Goal: Information Seeking & Learning: Learn about a topic

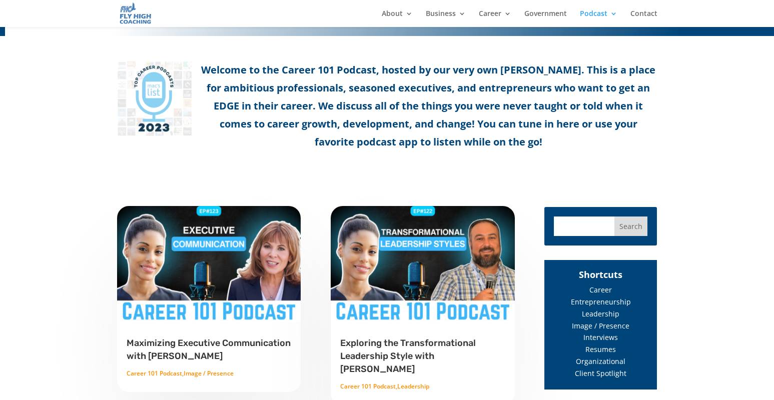
scroll to position [346, 0]
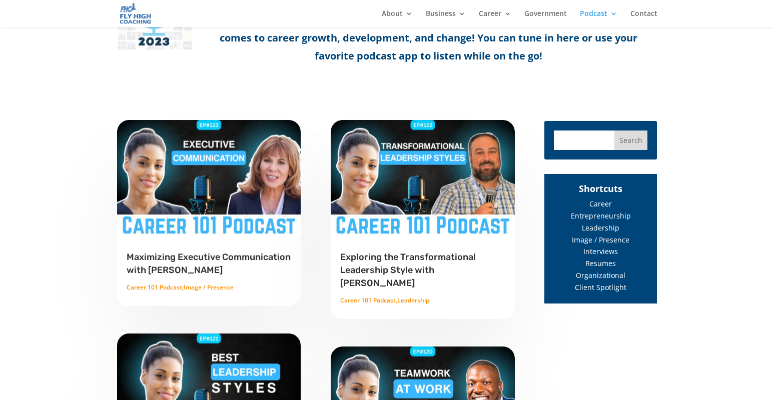
click at [199, 262] on link "Maximizing Executive Communication with [PERSON_NAME]" at bounding box center [209, 264] width 164 height 24
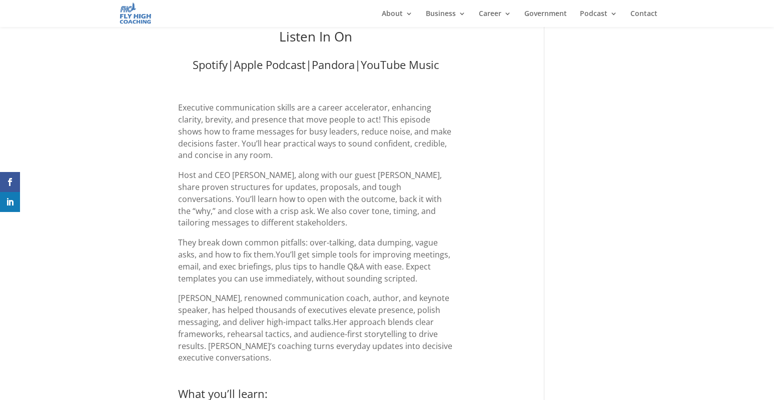
scroll to position [634, 0]
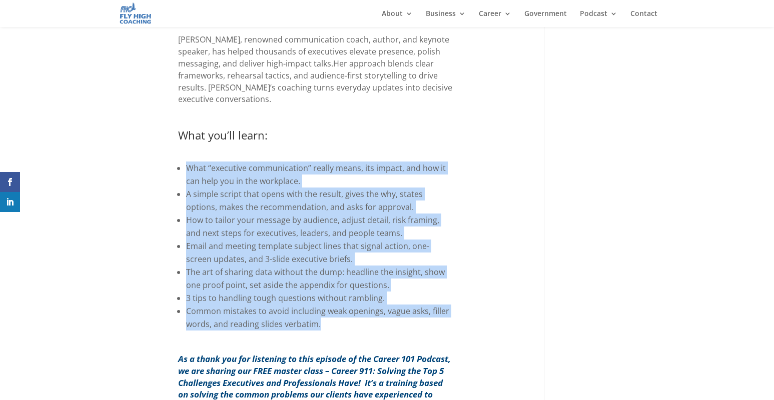
drag, startPoint x: 203, startPoint y: 139, endPoint x: 373, endPoint y: 294, distance: 230.9
click at [373, 294] on div "Executive communication skills are a career accelerator, enhancing clarity, bre…" at bounding box center [316, 92] width 398 height 499
copy div "What “executive communication” really means, its impact, and how it can help yo…"
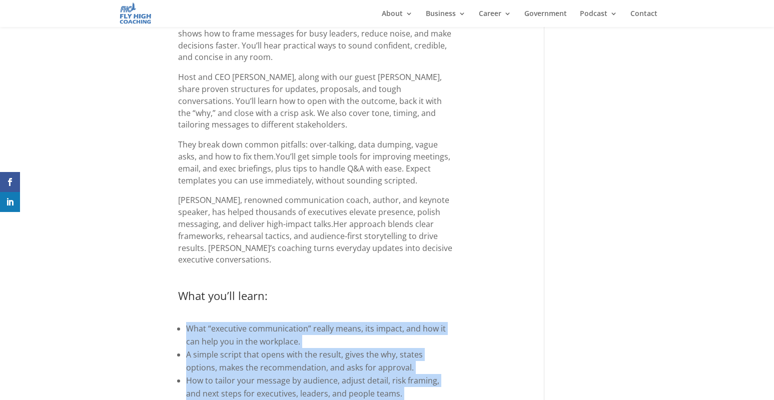
scroll to position [718, 0]
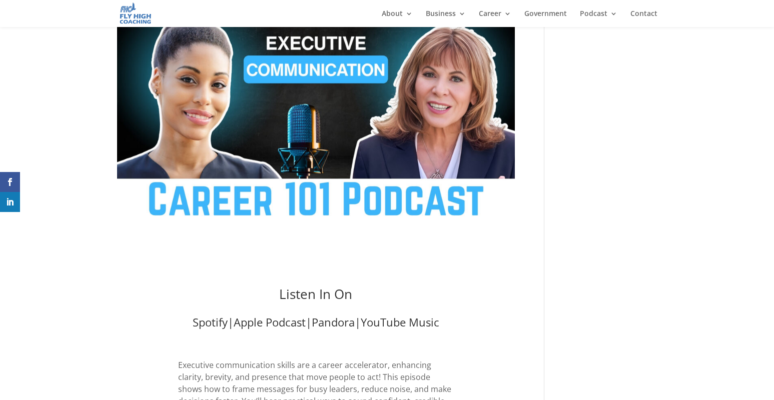
scroll to position [369, 0]
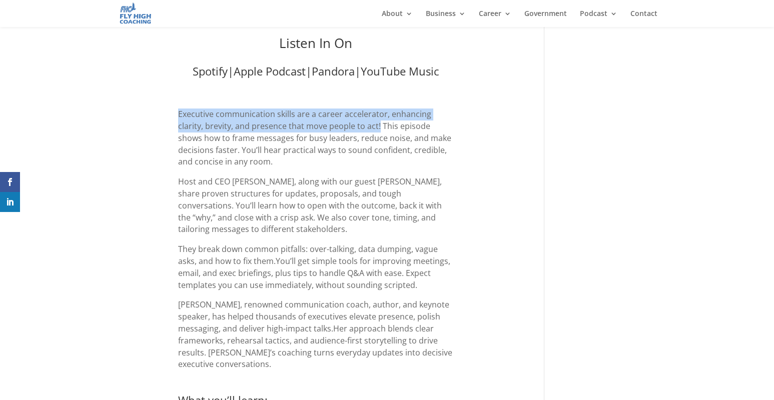
drag, startPoint x: 179, startPoint y: 99, endPoint x: 379, endPoint y: 109, distance: 200.3
click at [379, 109] on span "Executive communication skills are a career accelerator, enhancing clarity, bre…" at bounding box center [314, 138] width 273 height 59
copy span "Executive communication skills are a career accelerator, enhancing clarity, bre…"
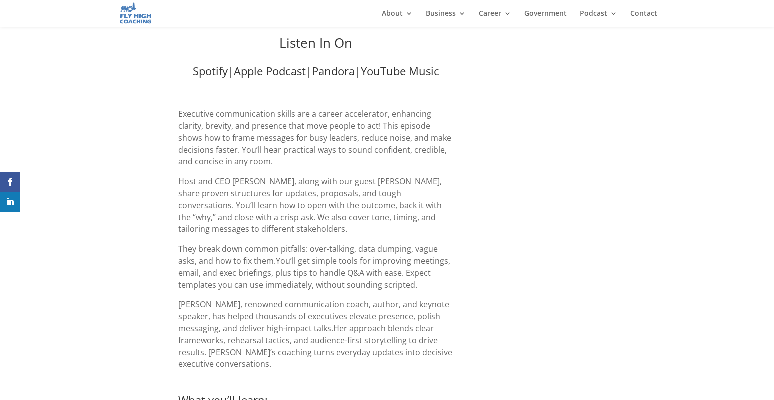
click at [442, 176] on span "Host and CEO [PERSON_NAME], along with our guest [PERSON_NAME], share proven st…" at bounding box center [310, 205] width 264 height 59
